Goal: Navigation & Orientation: Find specific page/section

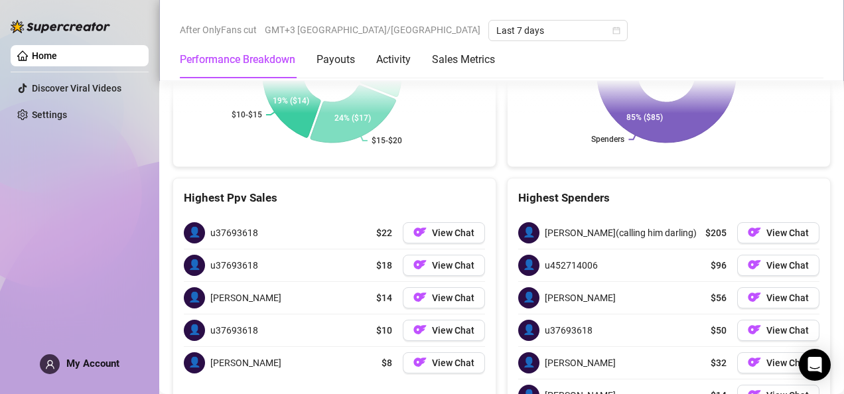
scroll to position [1875, 0]
click at [767, 227] on span "View Chat" at bounding box center [788, 232] width 42 height 11
